Goal: Complete application form

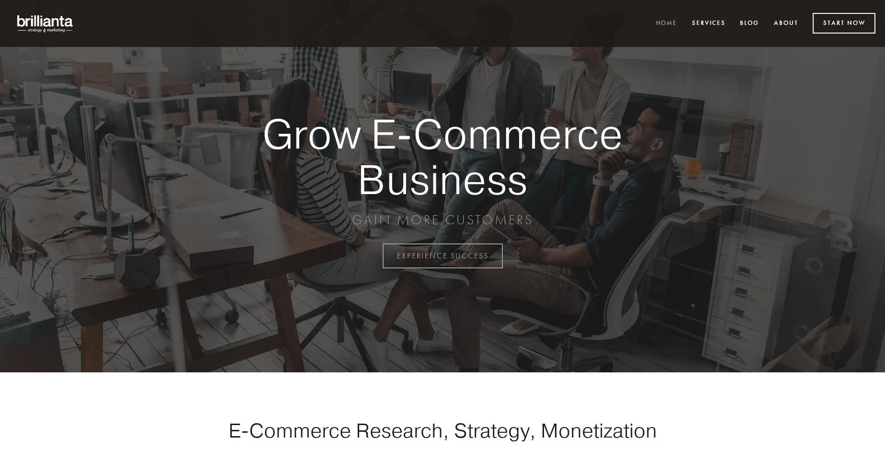
scroll to position [2511, 0]
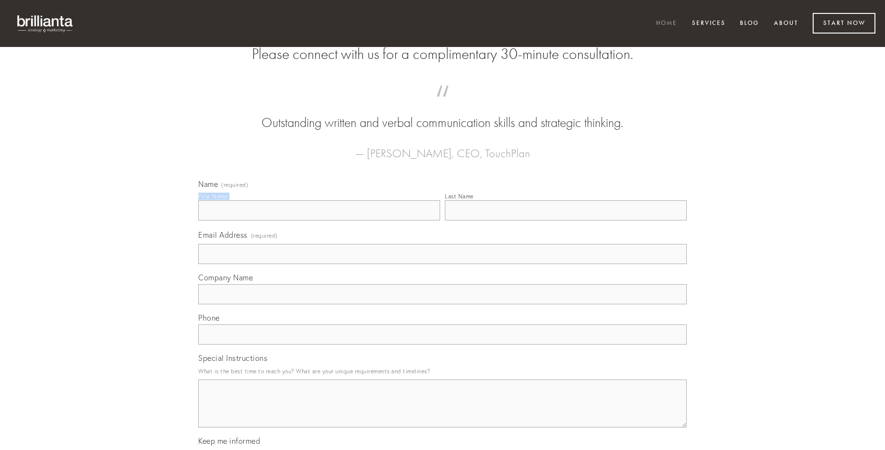
type input "[PERSON_NAME]"
click at [566, 220] on input "Last Name" at bounding box center [566, 210] width 242 height 20
type input "[PERSON_NAME]"
click at [443, 264] on input "Email Address (required)" at bounding box center [442, 254] width 489 height 20
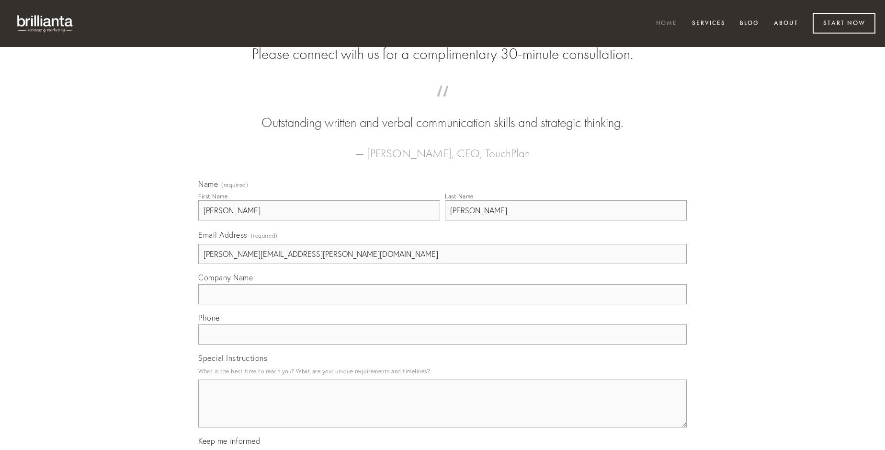
type input "[PERSON_NAME][EMAIL_ADDRESS][PERSON_NAME][DOMAIN_NAME]"
click at [443, 304] on input "Company Name" at bounding box center [442, 294] width 489 height 20
type input "spiritus"
click at [443, 344] on input "text" at bounding box center [442, 334] width 489 height 20
click at [443, 412] on textarea "Special Instructions" at bounding box center [442, 403] width 489 height 48
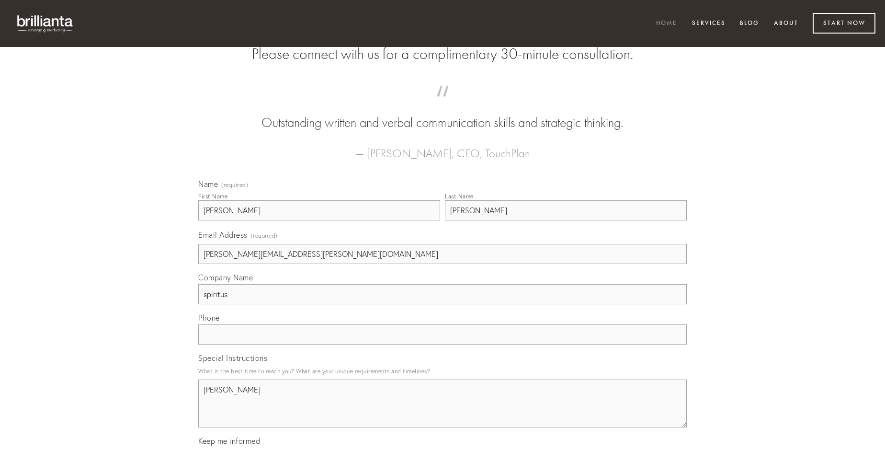
type textarea "[PERSON_NAME]"
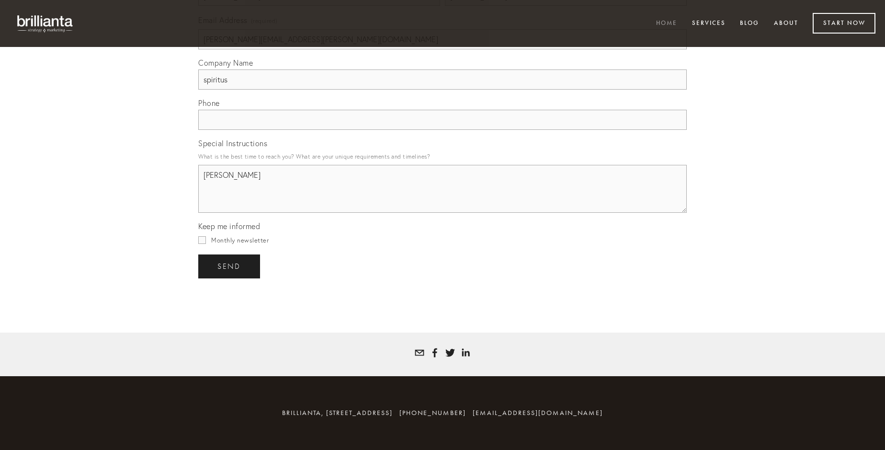
click at [230, 266] on span "send" at bounding box center [228, 266] width 23 height 9
